Goal: Information Seeking & Learning: Learn about a topic

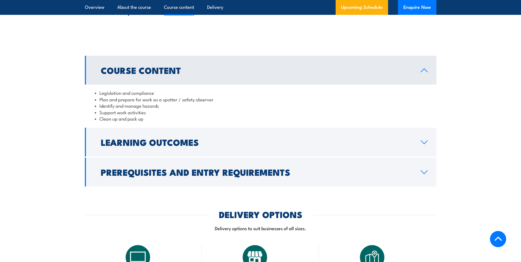
scroll to position [495, 0]
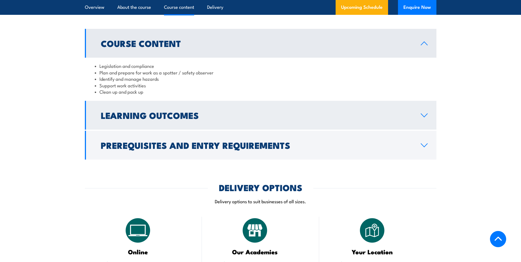
click at [220, 119] on h2 "Learning Outcomes" at bounding box center [256, 115] width 311 height 8
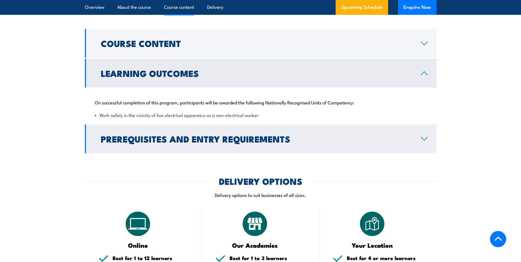
click at [225, 143] on h2 "Prerequisites and Entry Requirements" at bounding box center [256, 139] width 311 height 8
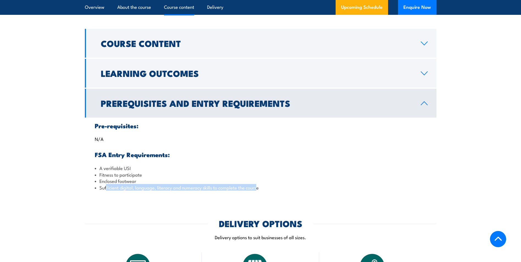
drag, startPoint x: 105, startPoint y: 195, endPoint x: 257, endPoint y: 196, distance: 151.4
click at [257, 191] on li "Sufficient digital, language, literacy and numeracy skills to complete the cour…" at bounding box center [261, 187] width 332 height 6
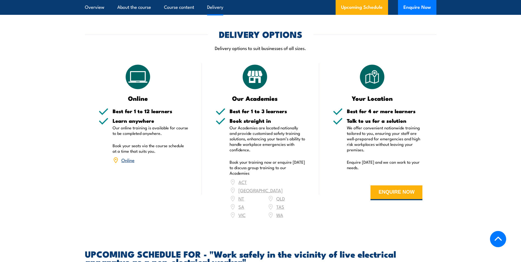
scroll to position [659, 0]
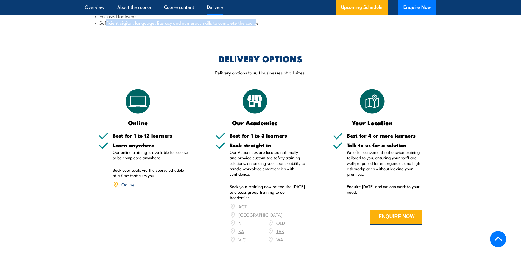
click at [123, 188] on link "Online" at bounding box center [127, 184] width 13 height 7
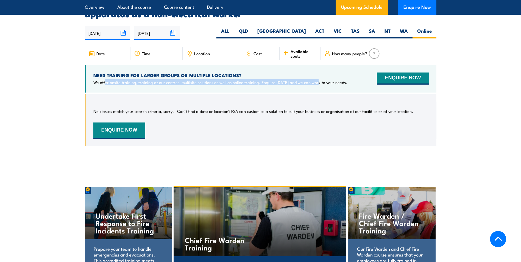
drag, startPoint x: 104, startPoint y: 79, endPoint x: 317, endPoint y: 82, distance: 212.4
click at [317, 82] on p "We offer onsite training, training at our centres, multisite solutions as well …" at bounding box center [220, 82] width 254 height 5
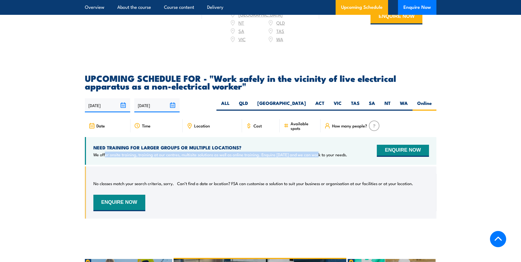
scroll to position [814, 0]
